Goal: Information Seeking & Learning: Learn about a topic

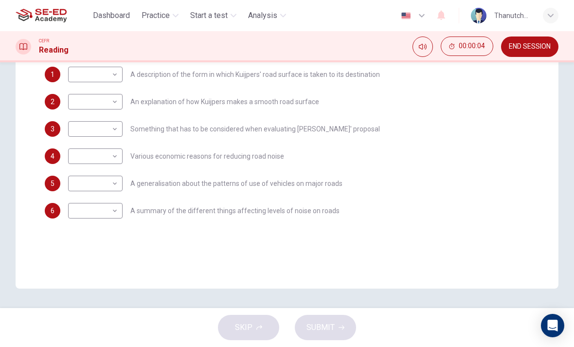
scroll to position [184, 0]
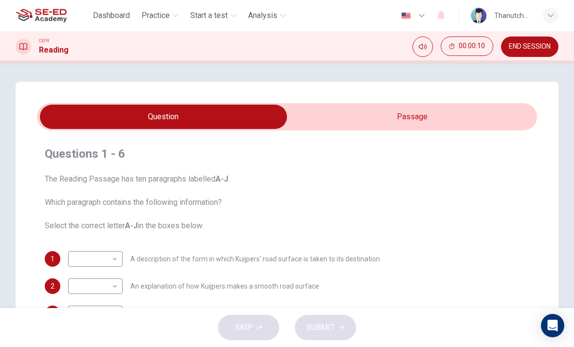
click at [423, 48] on icon "Mute" at bounding box center [423, 47] width 8 height 8
click at [423, 46] on icon "Unmute" at bounding box center [423, 47] width 8 height 8
click at [423, 45] on icon "Mute" at bounding box center [423, 47] width 8 height 8
click at [424, 45] on icon "Unmute" at bounding box center [423, 47] width 8 height 8
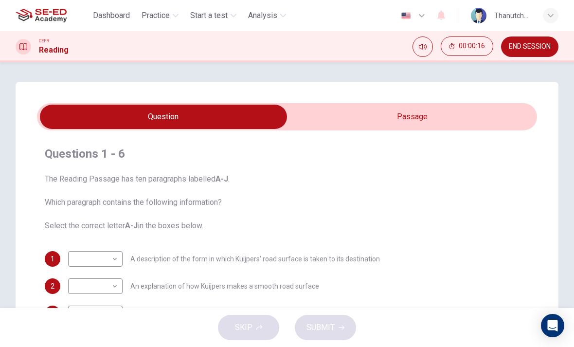
click at [424, 46] on icon "Mute" at bounding box center [423, 47] width 8 height 8
click at [422, 48] on icon "Unmute" at bounding box center [423, 47] width 8 height 8
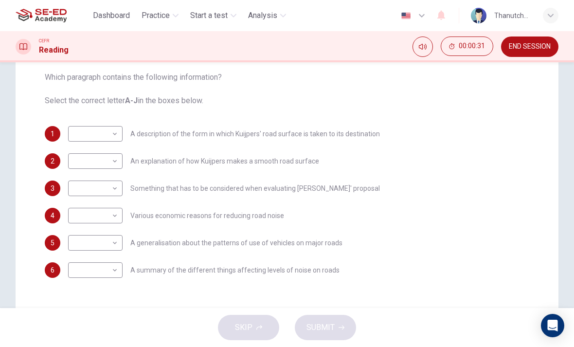
scroll to position [126, 0]
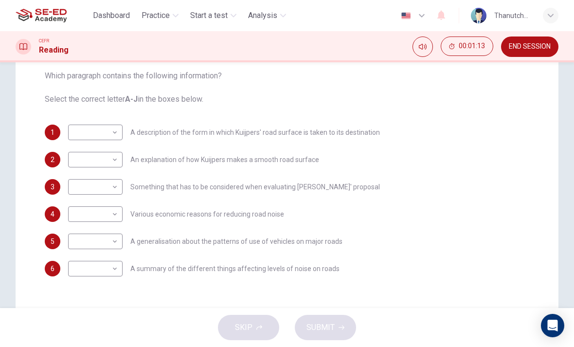
click at [92, 185] on body "This site uses cookies, as explained in our Privacy Policy . If you agree to th…" at bounding box center [287, 173] width 574 height 347
click at [85, 190] on li "A" at bounding box center [95, 191] width 54 height 16
type input "A"
click at [94, 267] on body "This site uses cookies, as explained in our Privacy Policy . If you agree to th…" at bounding box center [287, 173] width 574 height 347
click at [93, 314] on li "I" at bounding box center [95, 316] width 54 height 16
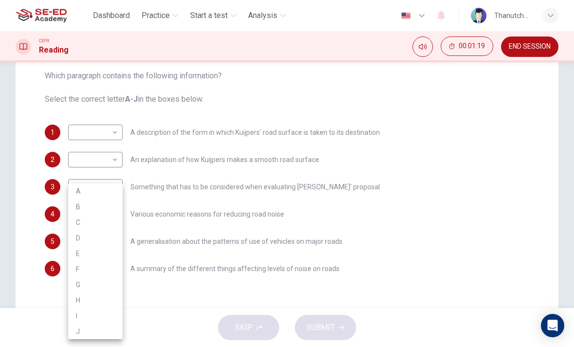
type input "I"
click at [87, 211] on body "This site uses cookies, as explained in our Privacy Policy . If you agree to th…" at bounding box center [287, 173] width 574 height 347
click at [91, 331] on li "J" at bounding box center [95, 331] width 54 height 16
type input "J"
click at [88, 239] on body "This site uses cookies, as explained in our Privacy Policy . If you agree to th…" at bounding box center [287, 173] width 574 height 347
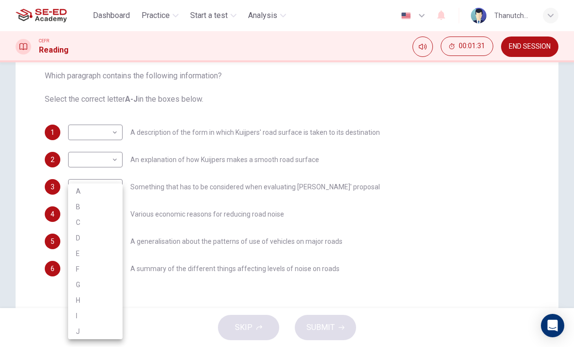
click at [86, 188] on li "A" at bounding box center [95, 191] width 54 height 16
type input "A"
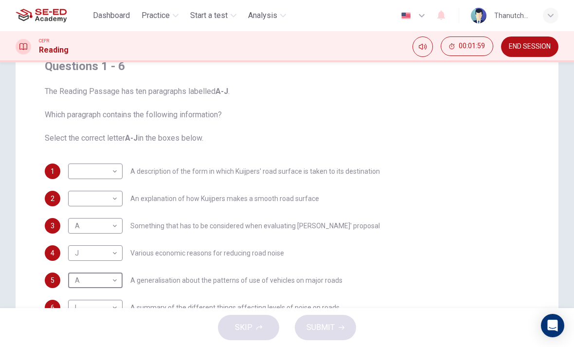
scroll to position [89, 0]
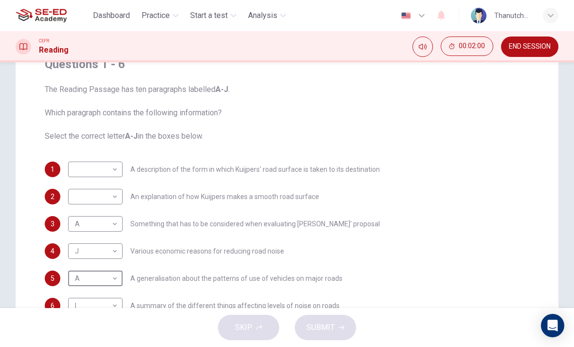
click at [85, 176] on body "This site uses cookies, as explained in our Privacy Policy . If you agree to th…" at bounding box center [287, 173] width 574 height 347
click at [56, 139] on div at bounding box center [287, 173] width 574 height 347
click at [85, 168] on body "This site uses cookies, as explained in our Privacy Policy . If you agree to th…" at bounding box center [287, 173] width 574 height 347
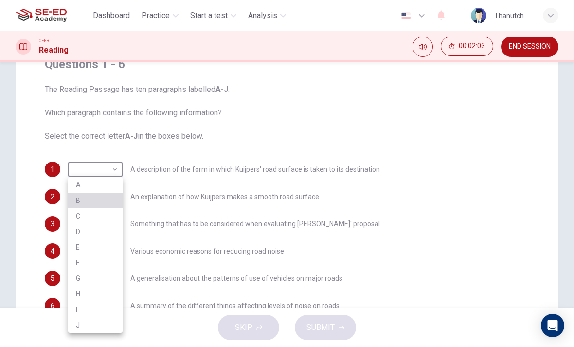
click at [82, 202] on li "B" at bounding box center [95, 201] width 54 height 16
type input "B"
click at [84, 197] on body "This site uses cookies, as explained in our Privacy Policy . If you agree to th…" at bounding box center [287, 173] width 574 height 347
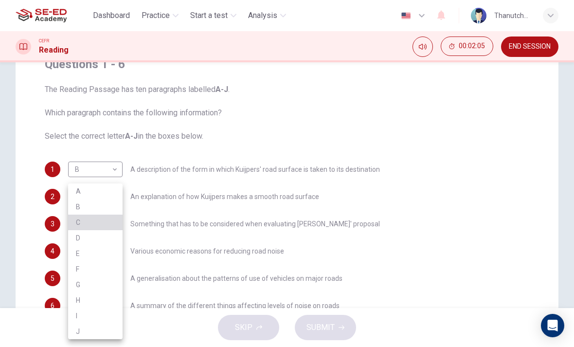
click at [78, 219] on li "C" at bounding box center [95, 222] width 54 height 16
type input "C"
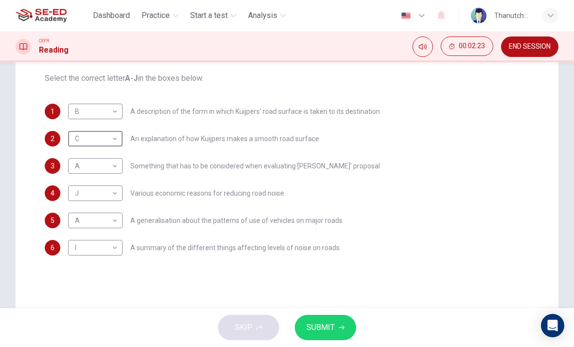
scroll to position [149, 0]
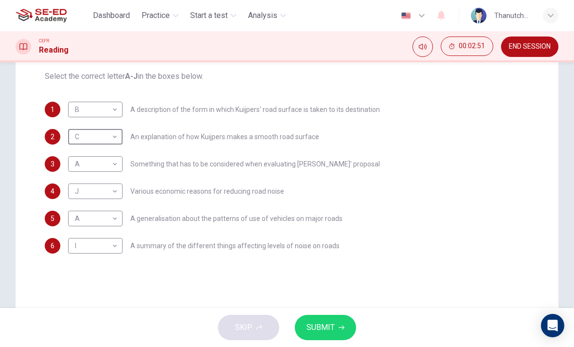
click at [83, 166] on body "This site uses cookies, as explained in our Privacy Policy . If you agree to th…" at bounding box center [287, 173] width 574 height 347
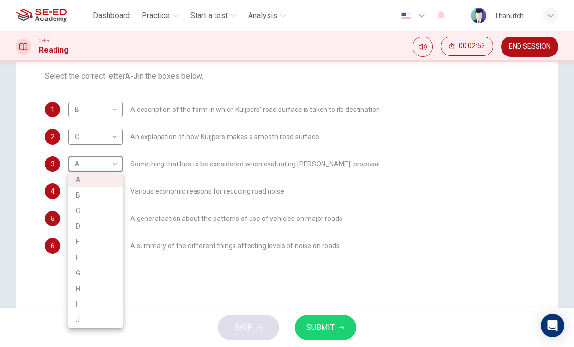
click at [82, 223] on li "D" at bounding box center [95, 226] width 54 height 16
type input "D"
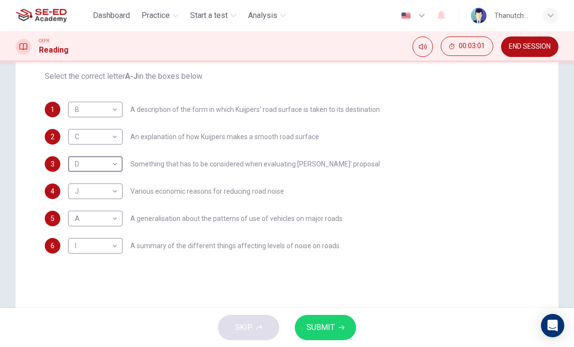
click at [331, 322] on span "SUBMIT" at bounding box center [320, 327] width 28 height 14
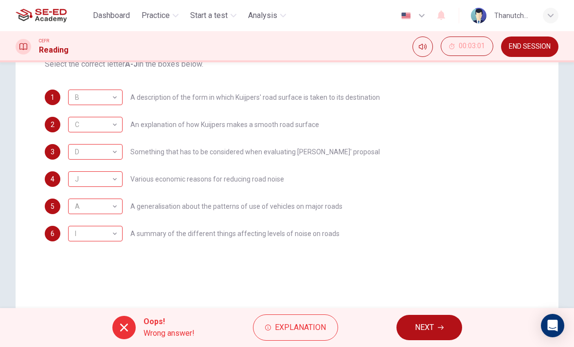
scroll to position [161, 0]
click at [292, 327] on span "Explanation" at bounding box center [300, 327] width 51 height 14
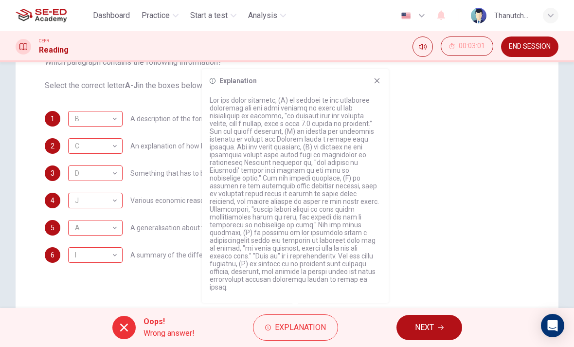
scroll to position [139, 0]
click at [375, 85] on icon at bounding box center [377, 81] width 8 height 8
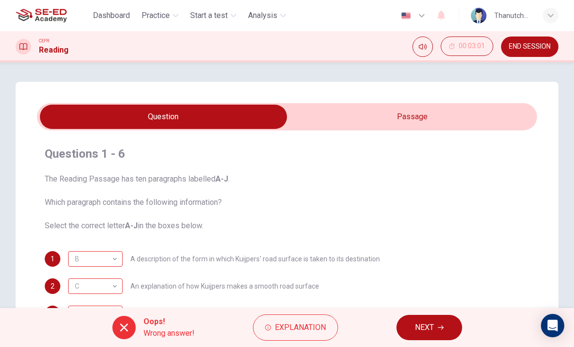
scroll to position [0, 0]
click at [372, 114] on input "checkbox" at bounding box center [164, 117] width 750 height 24
checkbox input "true"
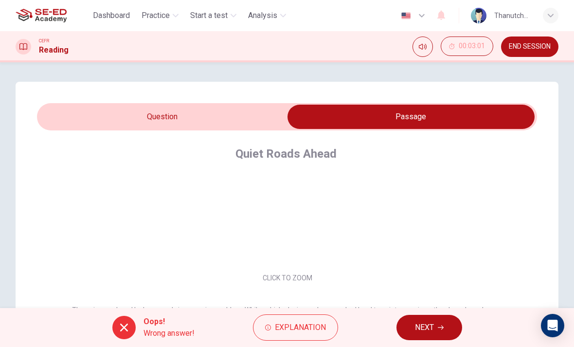
scroll to position [55, 0]
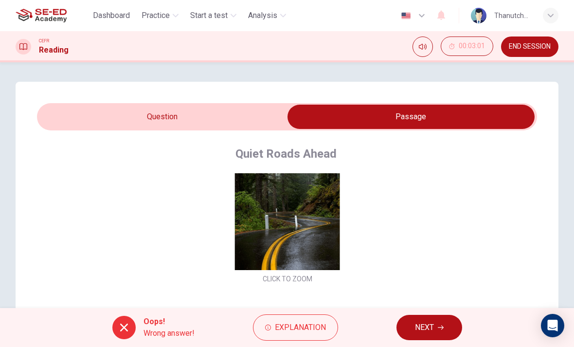
click at [313, 205] on button "Click to Zoom" at bounding box center [287, 201] width 85 height 23
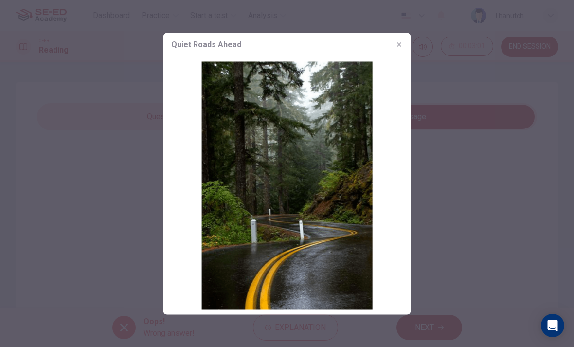
click at [395, 38] on button "button" at bounding box center [399, 44] width 16 height 16
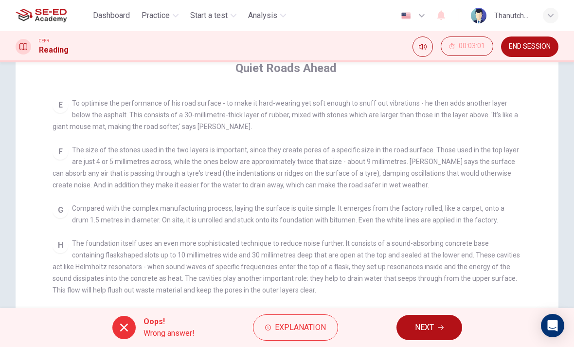
scroll to position [405, 0]
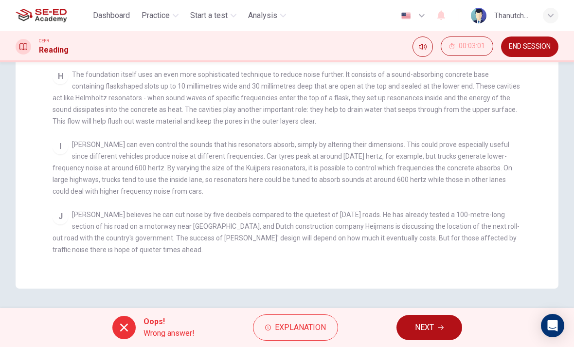
click at [442, 161] on span "[PERSON_NAME] can even control the sounds that his resonators absorb, simply by…" at bounding box center [282, 168] width 459 height 54
click at [121, 323] on icon at bounding box center [124, 327] width 12 height 12
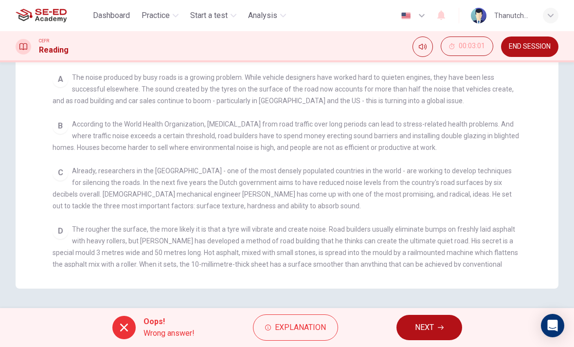
scroll to position [30, 0]
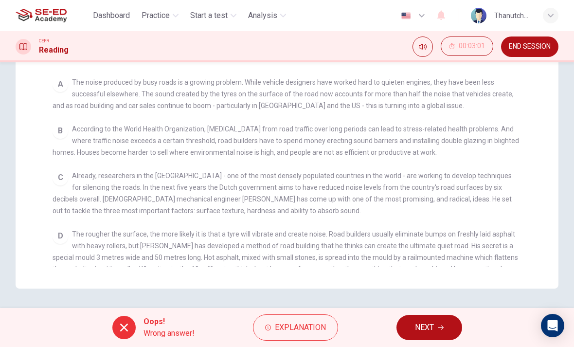
click at [448, 321] on button "NEXT" at bounding box center [429, 327] width 66 height 25
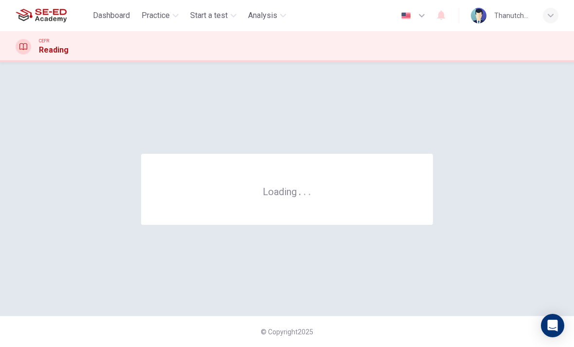
scroll to position [0, 0]
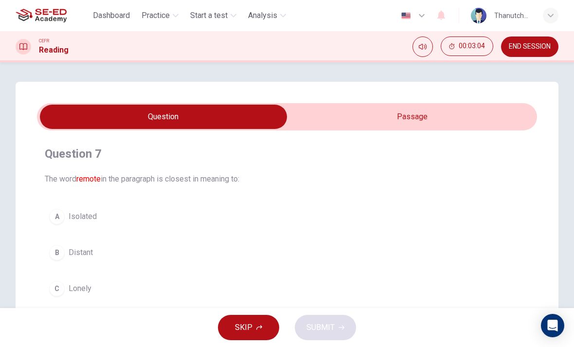
click at [435, 119] on input "checkbox" at bounding box center [164, 117] width 750 height 24
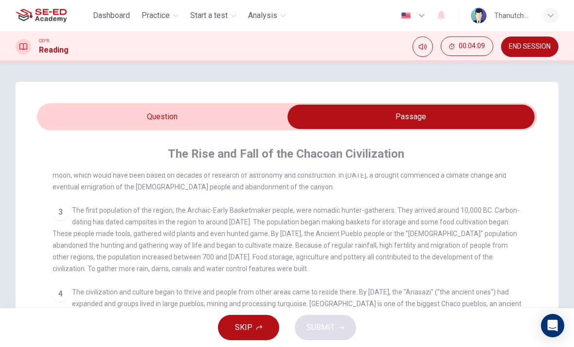
click at [248, 115] on input "checkbox" at bounding box center [411, 117] width 750 height 24
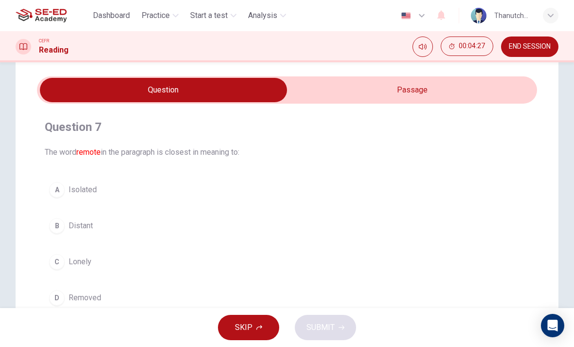
scroll to position [36, 0]
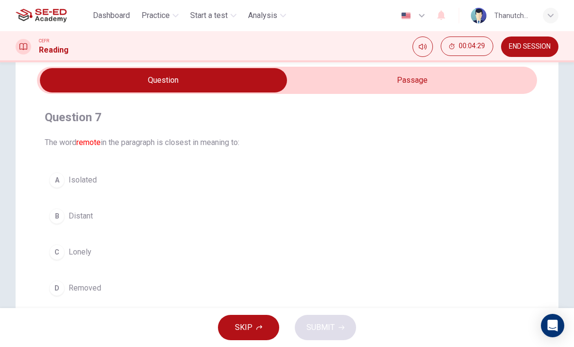
click at [463, 77] on input "checkbox" at bounding box center [164, 80] width 750 height 24
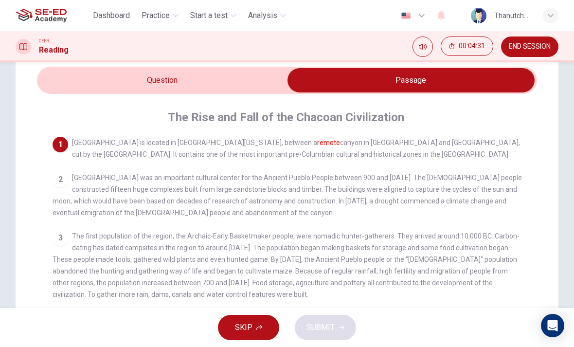
scroll to position [0, 0]
click at [246, 76] on input "checkbox" at bounding box center [411, 80] width 750 height 24
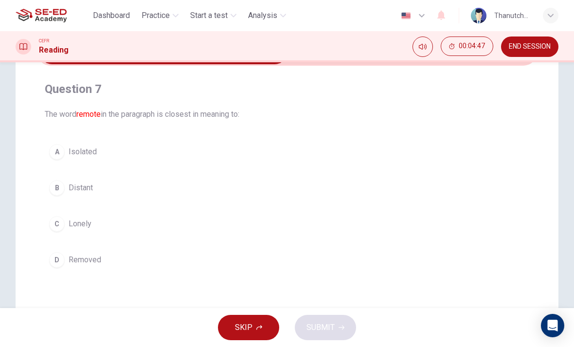
scroll to position [70, 0]
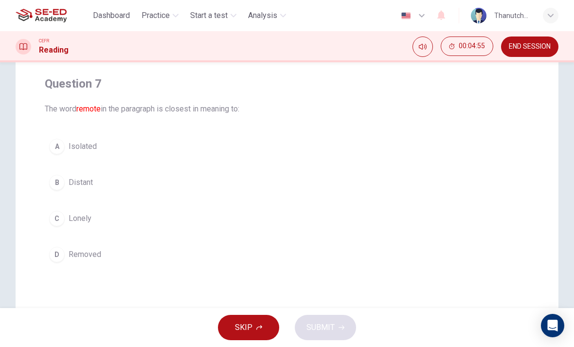
click at [56, 148] on div "A" at bounding box center [57, 147] width 16 height 16
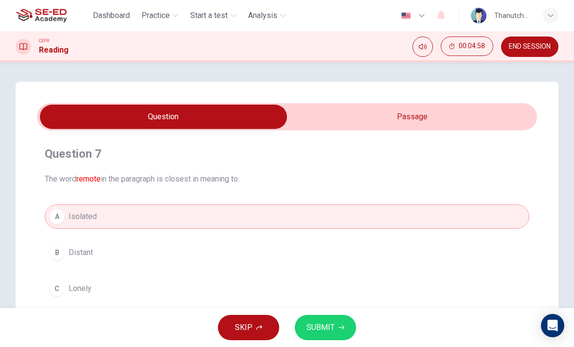
scroll to position [0, 0]
click at [251, 322] on span "SKIP" at bounding box center [244, 327] width 18 height 14
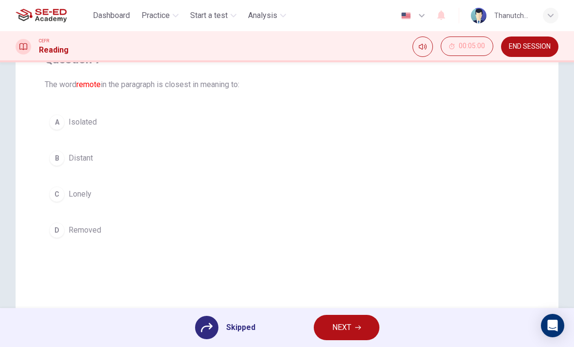
scroll to position [106, 0]
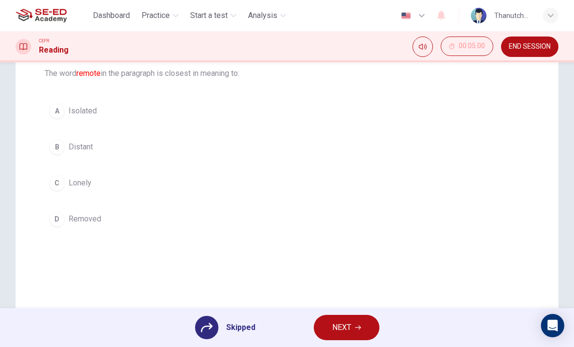
click at [301, 103] on div "A Isolated B Distant C Lonely D Removed" at bounding box center [287, 165] width 484 height 132
click at [83, 111] on div "A Isolated B Distant C Lonely D Removed" at bounding box center [287, 165] width 484 height 132
click at [86, 112] on div "A Isolated B Distant C Lonely D Removed" at bounding box center [287, 165] width 484 height 132
click at [62, 118] on div "A Isolated B Distant C Lonely D Removed" at bounding box center [287, 165] width 484 height 132
click at [214, 327] on div at bounding box center [206, 327] width 23 height 23
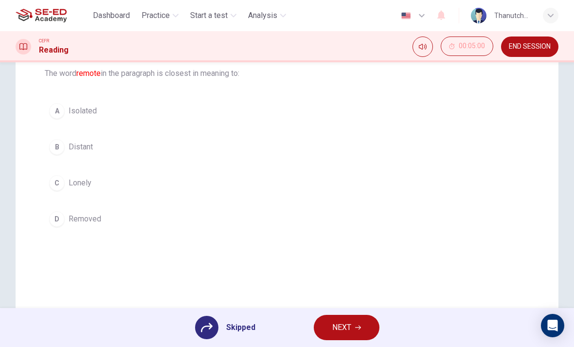
click at [206, 334] on div at bounding box center [206, 327] width 23 height 23
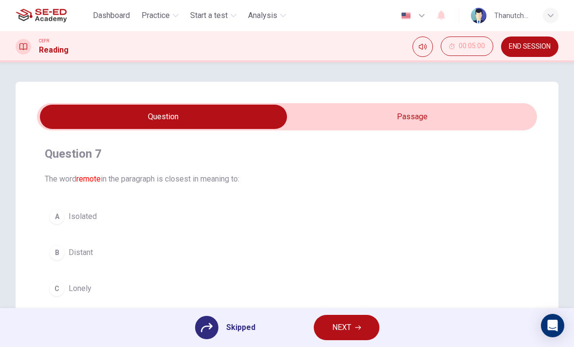
scroll to position [0, 0]
click at [90, 184] on span "The word remote in the paragraph is closest in meaning to:" at bounding box center [287, 179] width 484 height 12
click at [82, 212] on div "A Isolated B Distant C Lonely D Removed" at bounding box center [287, 270] width 484 height 132
click at [63, 232] on div "A Isolated B Distant C Lonely D Removed" at bounding box center [287, 270] width 484 height 132
click at [55, 225] on div "A Isolated B Distant C Lonely D Removed" at bounding box center [287, 270] width 484 height 132
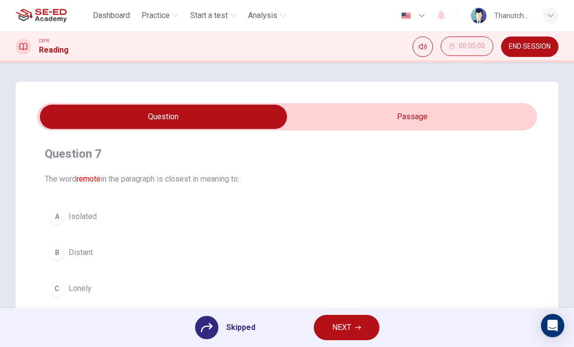
click at [420, 116] on input "checkbox" at bounding box center [164, 117] width 750 height 24
checkbox input "true"
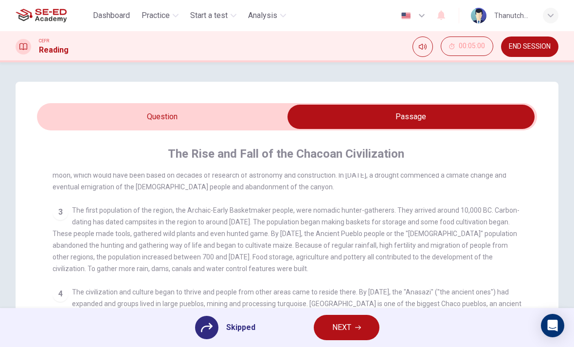
scroll to position [62, 0]
click at [215, 327] on div at bounding box center [206, 327] width 23 height 23
click at [344, 320] on button "NEXT" at bounding box center [347, 327] width 66 height 25
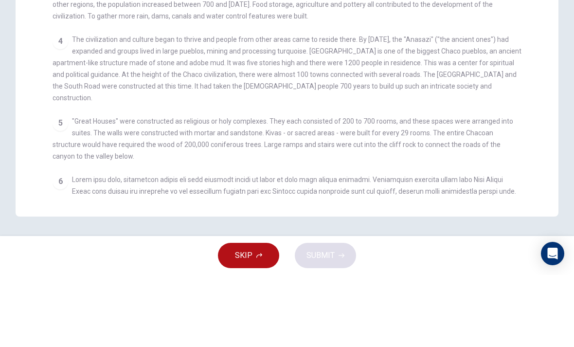
scroll to position [0, 0]
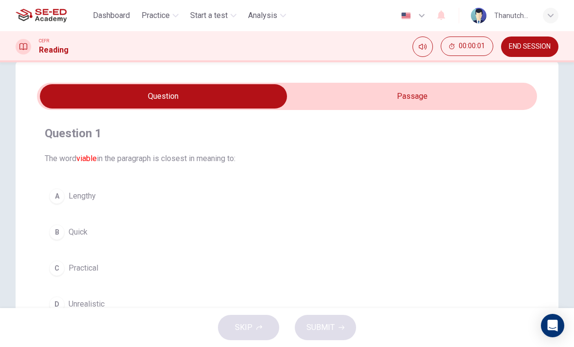
scroll to position [26, 0]
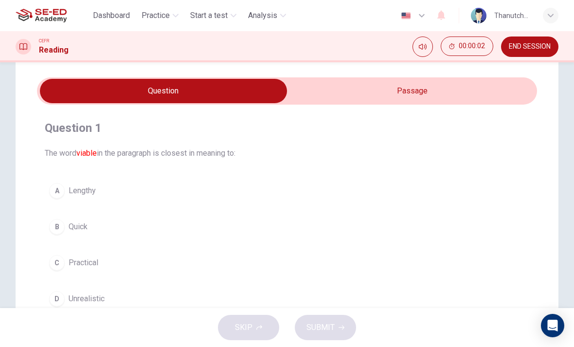
click at [460, 84] on input "checkbox" at bounding box center [164, 91] width 750 height 24
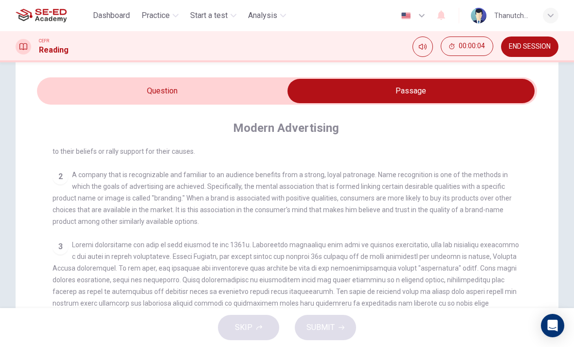
scroll to position [111, 0]
click at [534, 43] on span "END SESSION" at bounding box center [530, 47] width 42 height 8
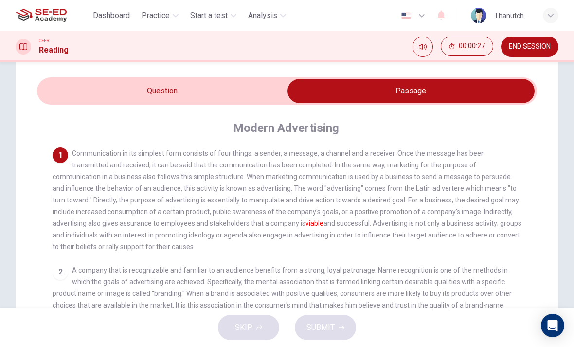
scroll to position [0, 0]
click at [253, 95] on input "checkbox" at bounding box center [411, 91] width 750 height 24
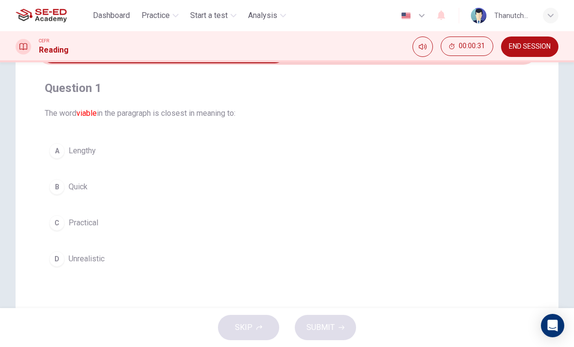
scroll to position [46, 0]
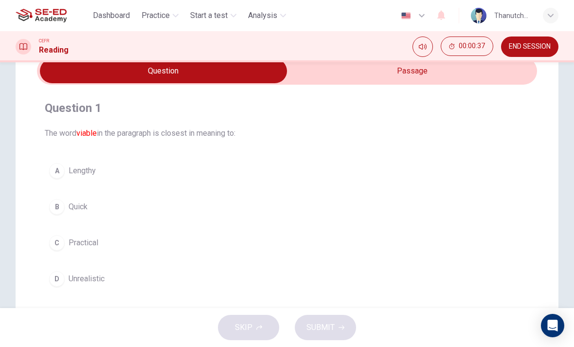
click at [439, 67] on input "checkbox" at bounding box center [164, 71] width 750 height 24
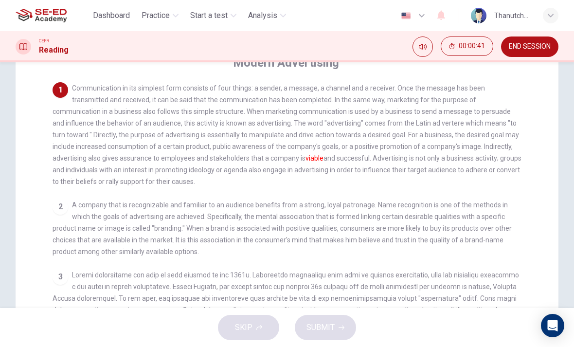
scroll to position [86, 0]
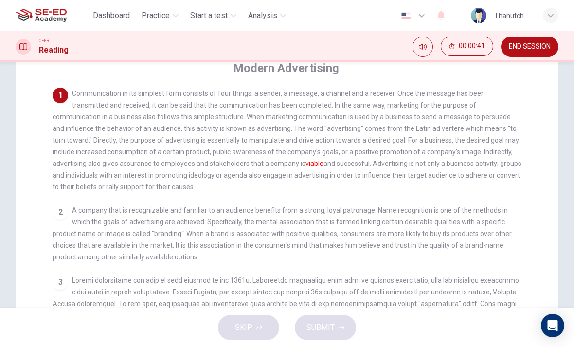
click at [381, 185] on div "1 Communication in its simplest form consists of four things: a sender, a messa…" at bounding box center [287, 140] width 469 height 105
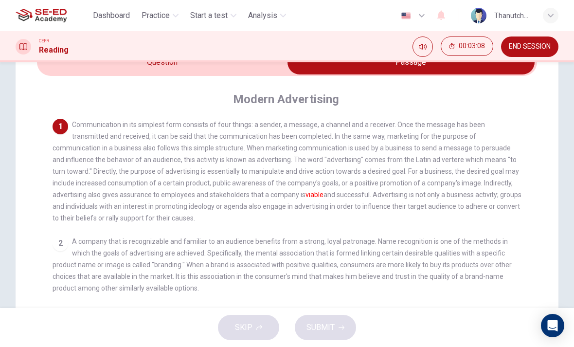
scroll to position [16, 0]
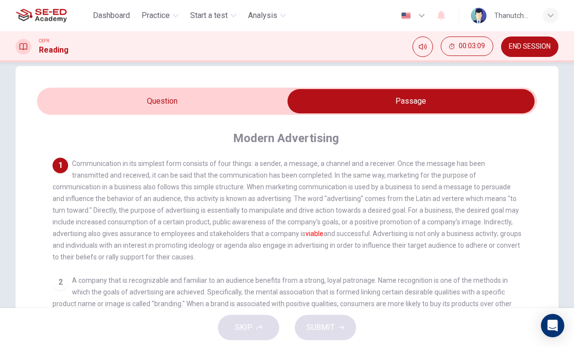
click at [157, 100] on input "checkbox" at bounding box center [411, 101] width 750 height 24
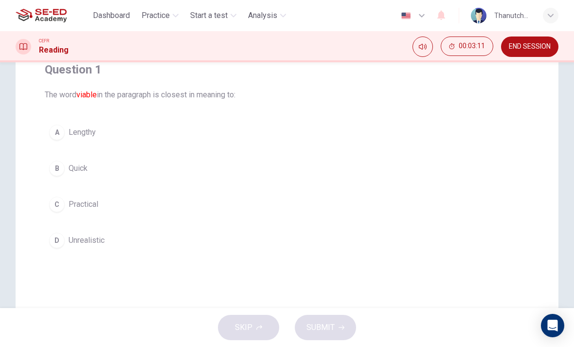
scroll to position [90, 0]
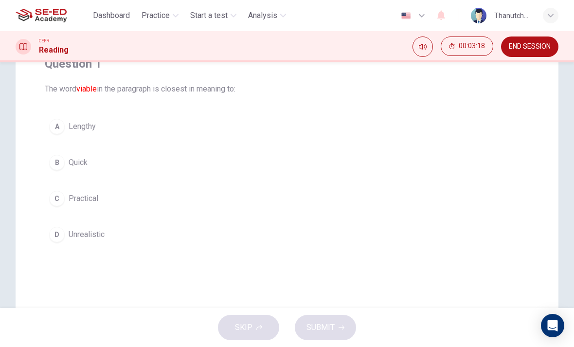
click at [71, 195] on span "Practical" at bounding box center [84, 199] width 30 height 12
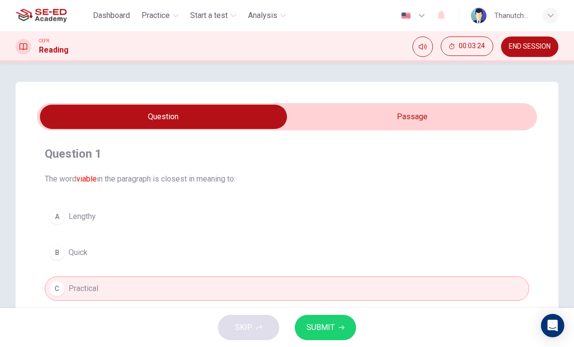
scroll to position [0, 0]
click at [327, 324] on span "SUBMIT" at bounding box center [320, 327] width 28 height 14
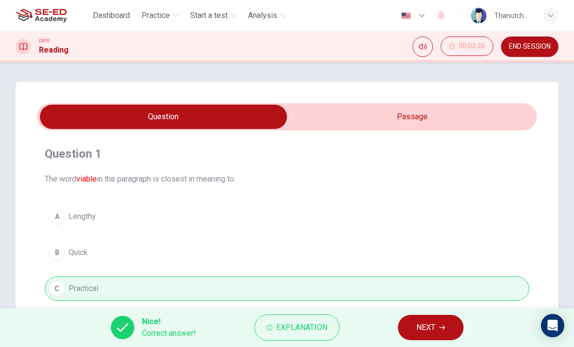
click at [302, 319] on button "Explanation" at bounding box center [296, 327] width 85 height 26
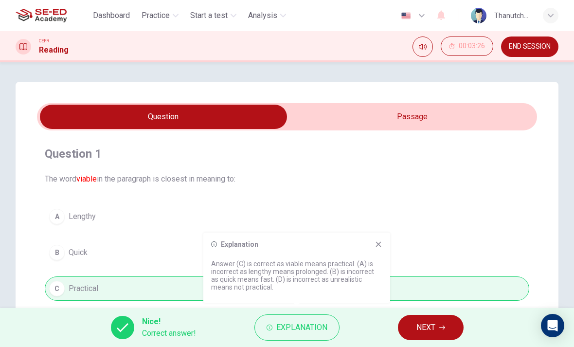
click at [381, 244] on icon at bounding box center [378, 244] width 8 height 8
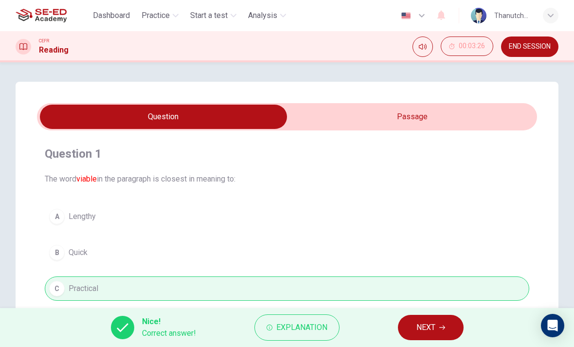
click at [468, 120] on input "checkbox" at bounding box center [164, 117] width 750 height 24
checkbox input "true"
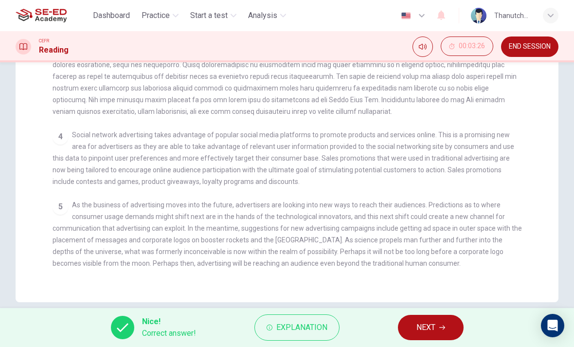
scroll to position [243, 0]
click at [432, 327] on span "NEXT" at bounding box center [425, 327] width 19 height 14
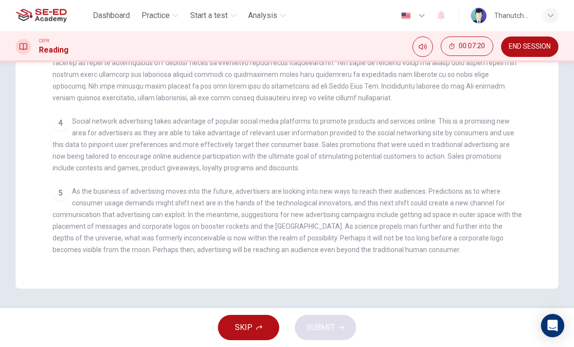
scroll to position [254, 0]
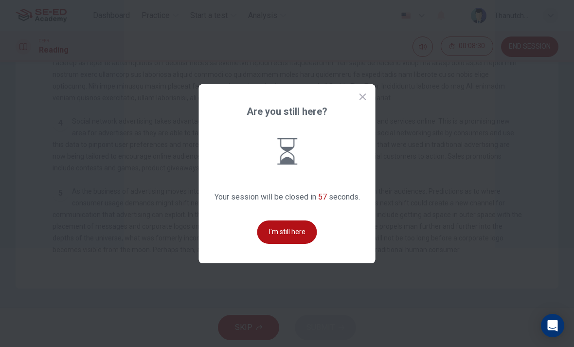
click at [282, 244] on button "I'm still here" at bounding box center [287, 231] width 60 height 23
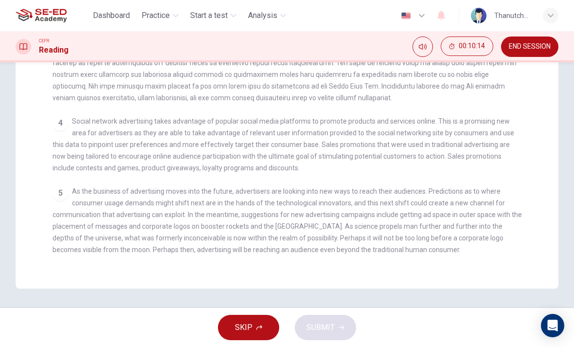
click at [542, 43] on span "END SESSION" at bounding box center [530, 47] width 42 height 8
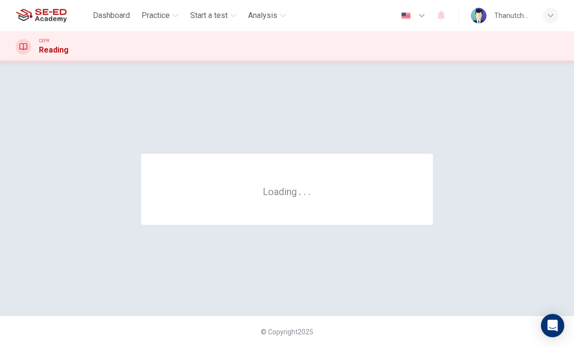
scroll to position [0, 0]
